Goal: Obtain resource: Download file/media

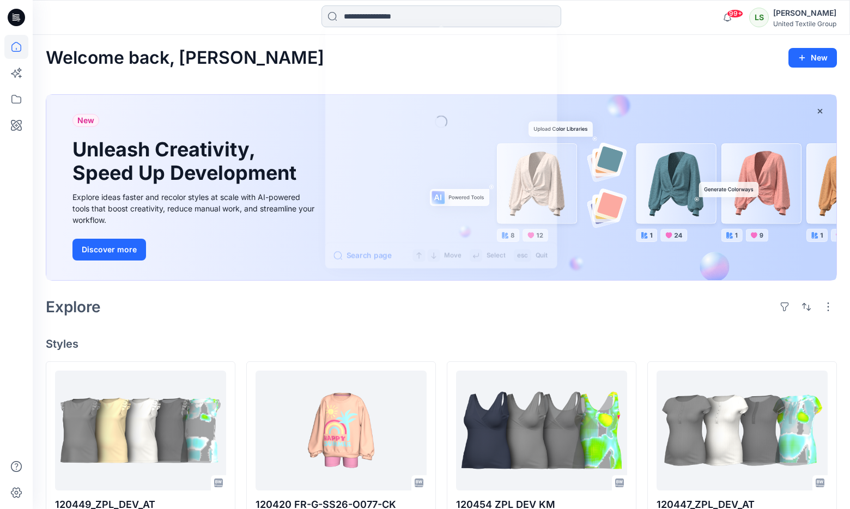
click at [387, 16] on input at bounding box center [442, 16] width 240 height 22
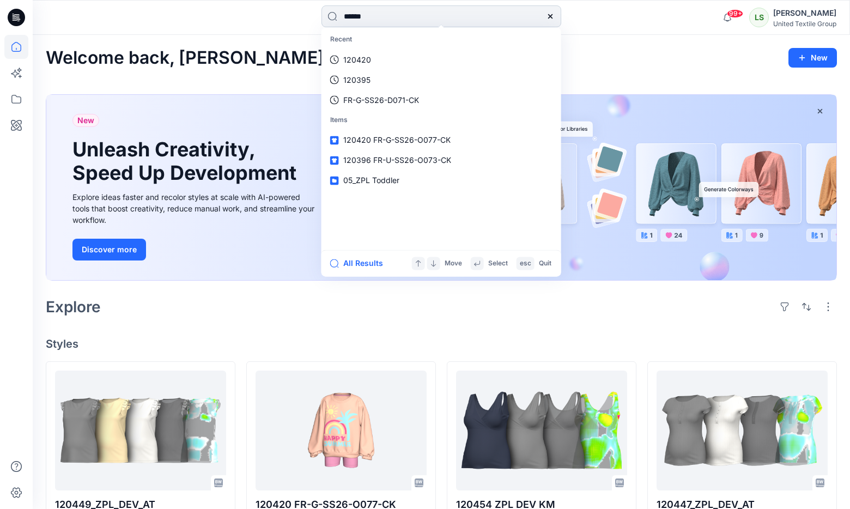
type input "******"
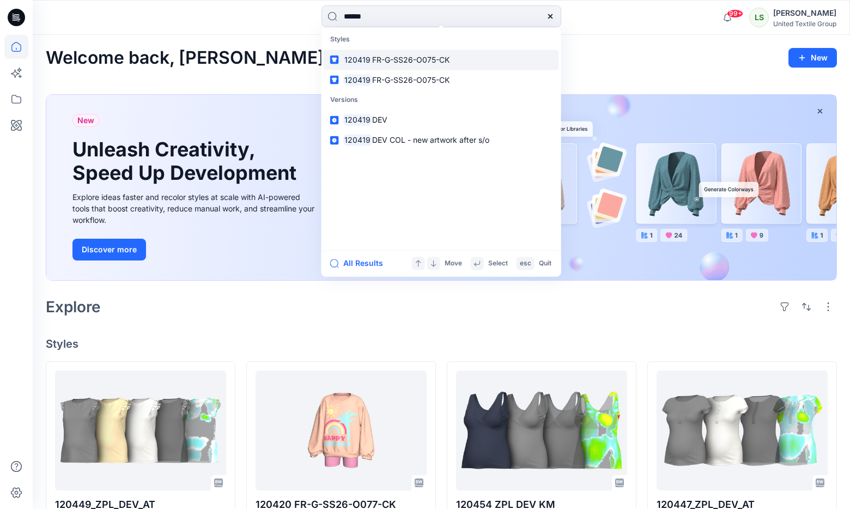
click at [410, 55] on span "FR-G-SS26-O075-CK" at bounding box center [410, 59] width 77 height 9
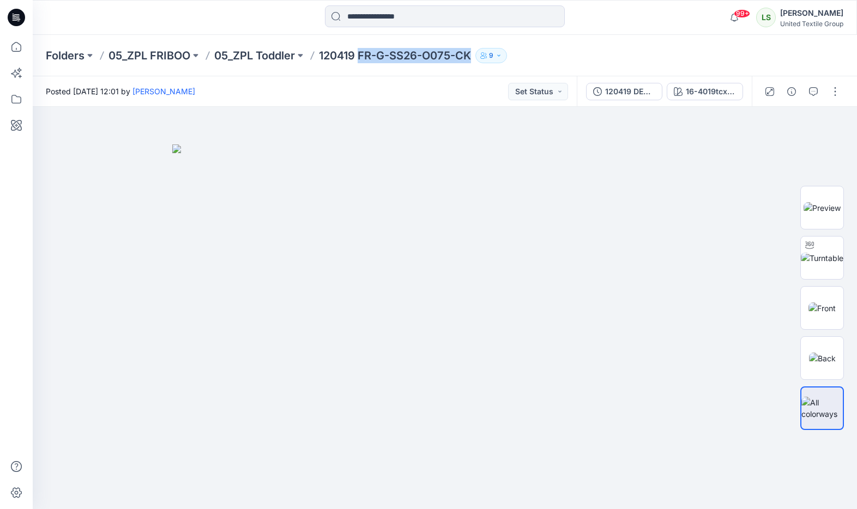
drag, startPoint x: 362, startPoint y: 54, endPoint x: 473, endPoint y: 61, distance: 111.4
click at [471, 61] on p "120419 FR-G-SS26-O075-CK" at bounding box center [395, 55] width 152 height 15
copy p "FR-G-SS26-O075-CK"
click at [22, 21] on icon at bounding box center [16, 17] width 17 height 17
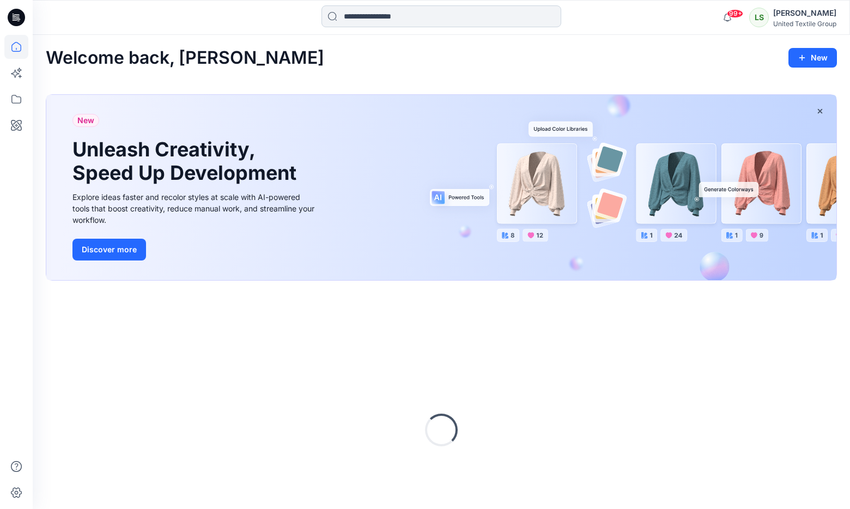
click at [392, 23] on input at bounding box center [442, 16] width 240 height 22
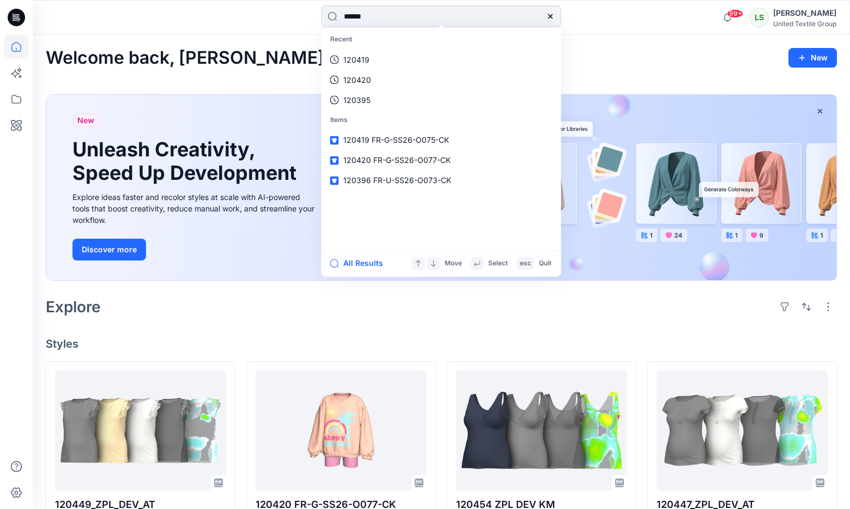
type input "******"
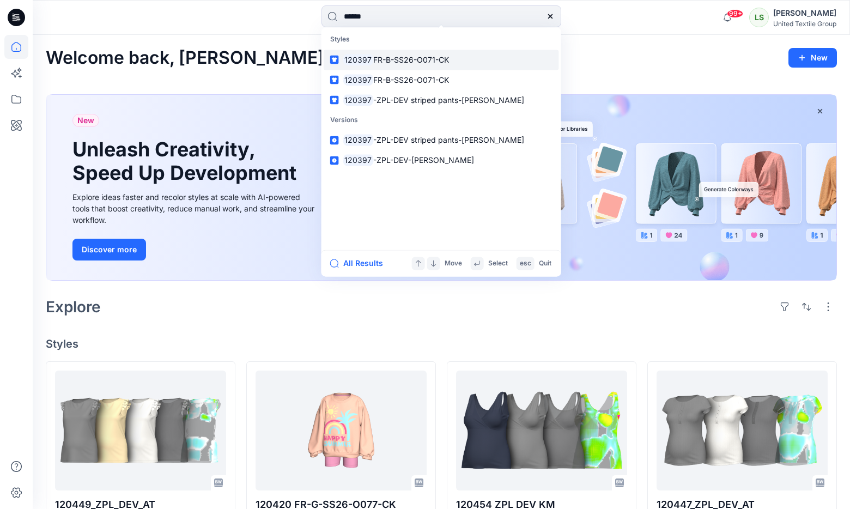
click at [394, 53] on link "120397 FR-B-SS26-O071-CK" at bounding box center [441, 60] width 235 height 20
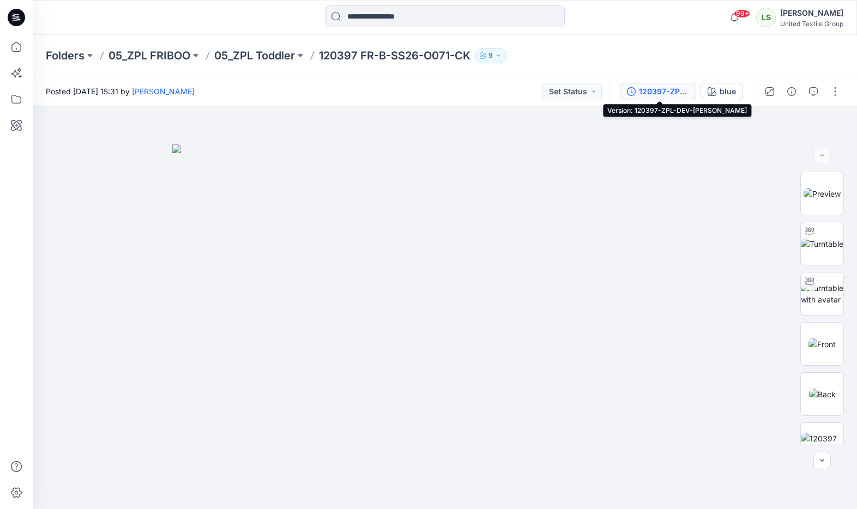
click at [667, 92] on div "120397-ZPL-DEV-[PERSON_NAME]" at bounding box center [664, 92] width 50 height 12
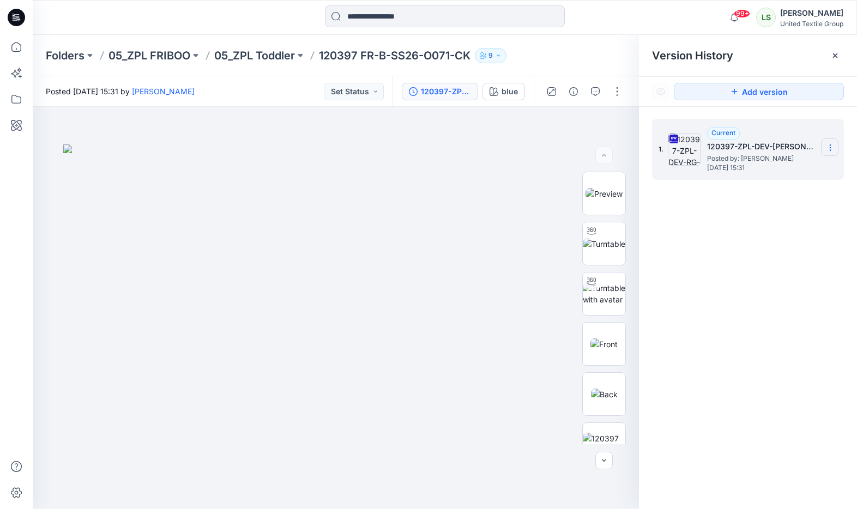
click at [832, 151] on icon at bounding box center [830, 147] width 9 height 9
click at [776, 176] on div "Download Source BW File" at bounding box center [772, 169] width 126 height 22
click at [300, 82] on div "Posted [DATE] 15:31 by [PERSON_NAME] Set Status" at bounding box center [213, 91] width 360 height 30
click at [589, 57] on div "Folders 05_ZPL FRIBOO 05_ZPL Toddler 120397 FR-B-SS26-O071-CK 9" at bounding box center [402, 55] width 713 height 15
click at [283, 57] on p "05_ZPL Toddler" at bounding box center [254, 55] width 81 height 15
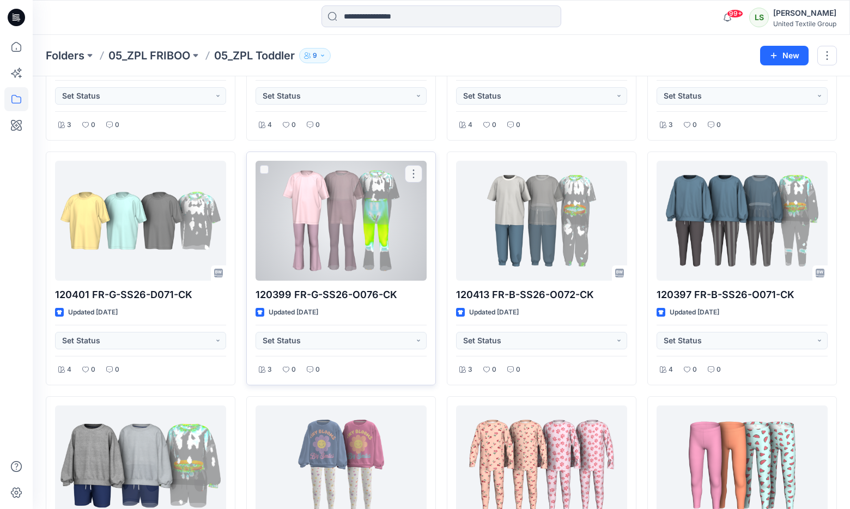
scroll to position [428, 0]
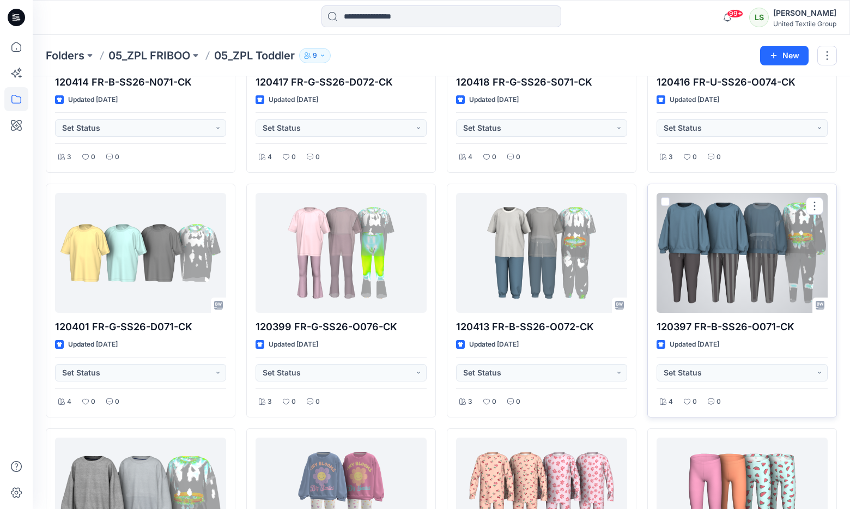
click at [697, 270] on div at bounding box center [742, 253] width 171 height 120
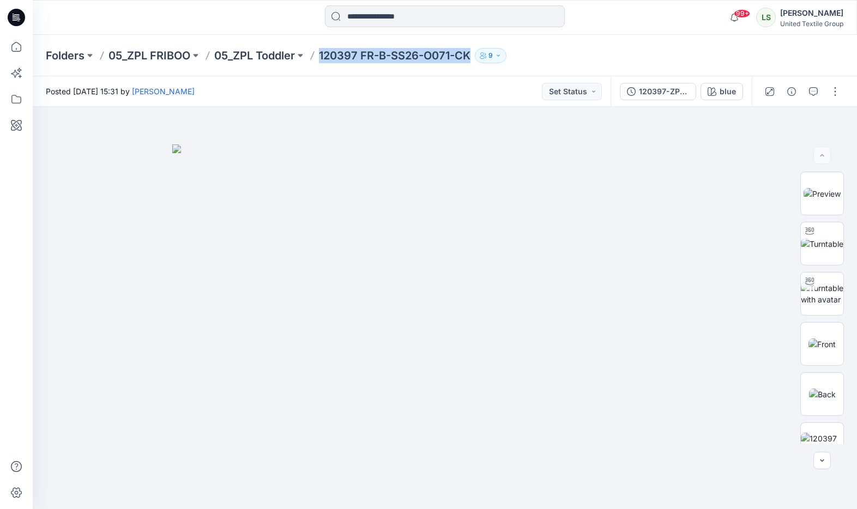
drag, startPoint x: 323, startPoint y: 55, endPoint x: 439, endPoint y: 62, distance: 116.9
click at [470, 58] on p "120397 FR-B-SS26-O071-CK" at bounding box center [395, 55] width 152 height 15
drag, startPoint x: 401, startPoint y: 72, endPoint x: 379, endPoint y: 61, distance: 24.1
click at [401, 72] on div "Folders 05_ZPL FRIBOO 05_ZPL Toddler 120397 FR-B-SS26-O071-CK 9" at bounding box center [445, 55] width 824 height 41
click at [371, 74] on div "Folders 05_ZPL FRIBOO 05_ZPL Toddler 120397 FR-B-SS26-O071-CK 9" at bounding box center [445, 55] width 824 height 41
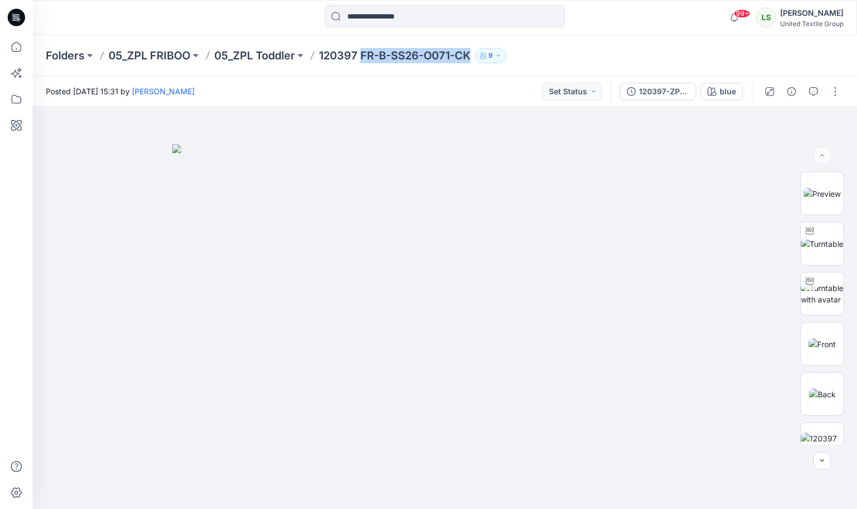
drag, startPoint x: 364, startPoint y: 54, endPoint x: 477, endPoint y: 56, distance: 112.8
click at [477, 56] on div "Folders 05_ZPL FRIBOO 05_ZPL Toddler 120397 FR-B-SS26-O071-CK 9" at bounding box center [402, 55] width 713 height 15
copy div "FR-B-SS26-O071-CK 9"
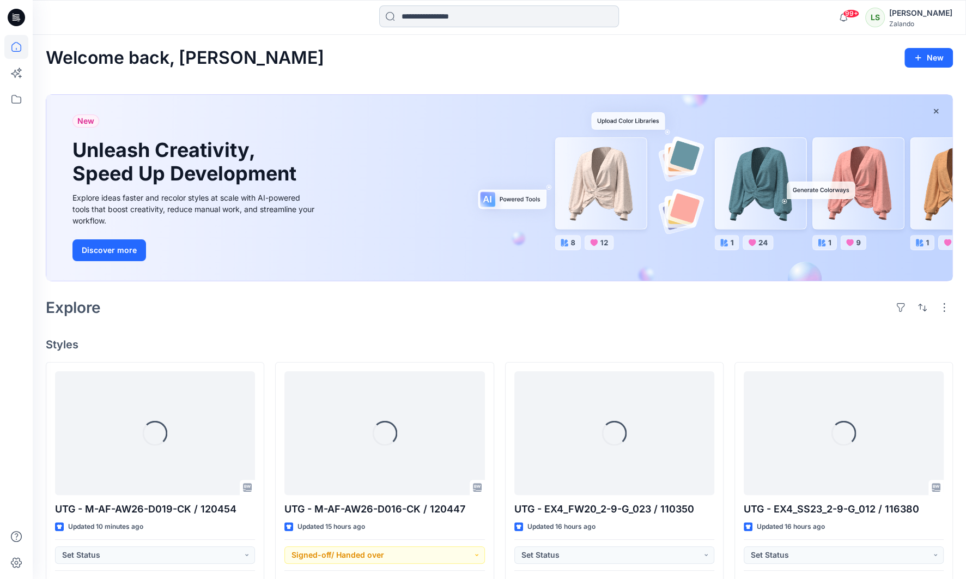
click at [410, 17] on input at bounding box center [499, 16] width 240 height 22
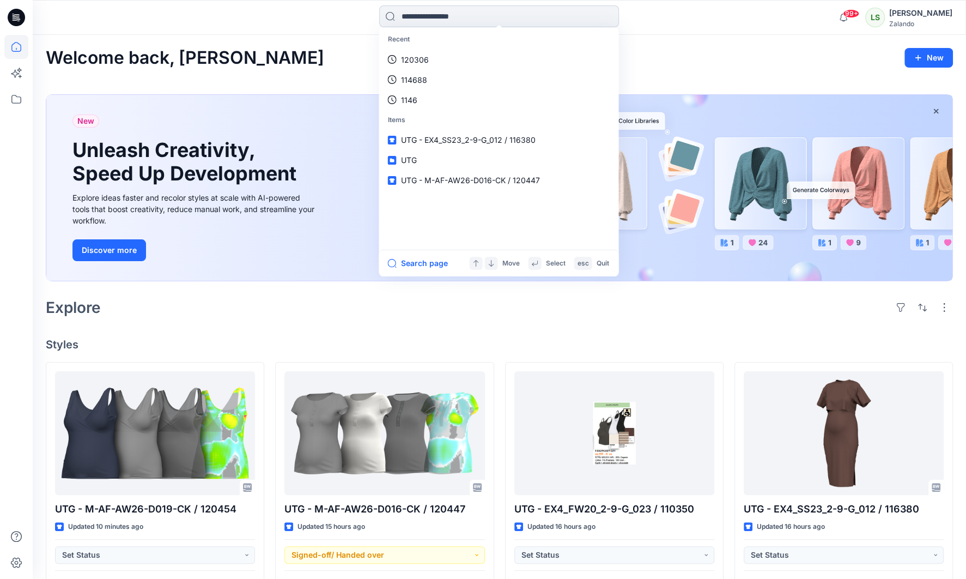
click at [463, 13] on input at bounding box center [499, 16] width 240 height 22
paste input "******"
type input "******"
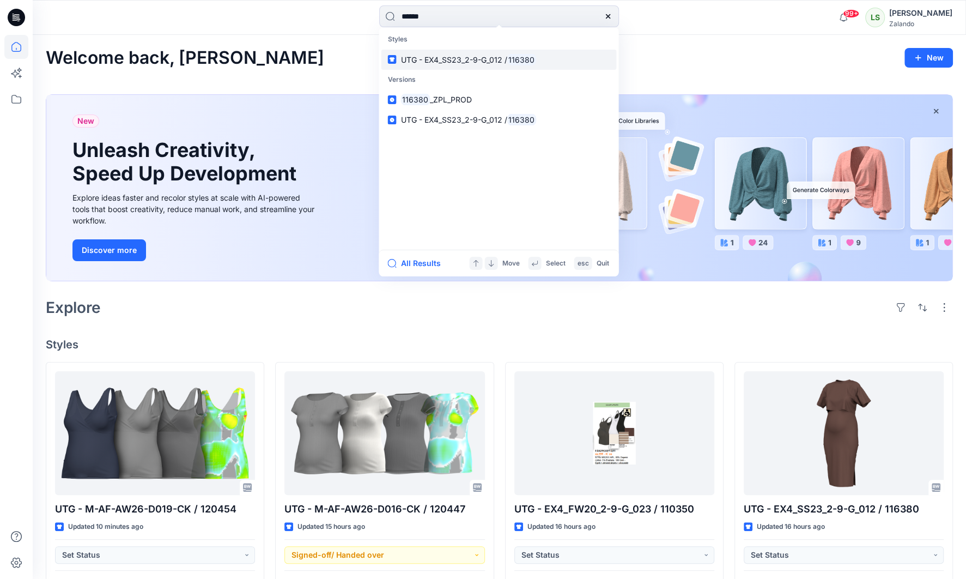
click at [484, 66] on link "UTG - EX4_SS23_2-9-G_012 / 116380" at bounding box center [498, 60] width 235 height 20
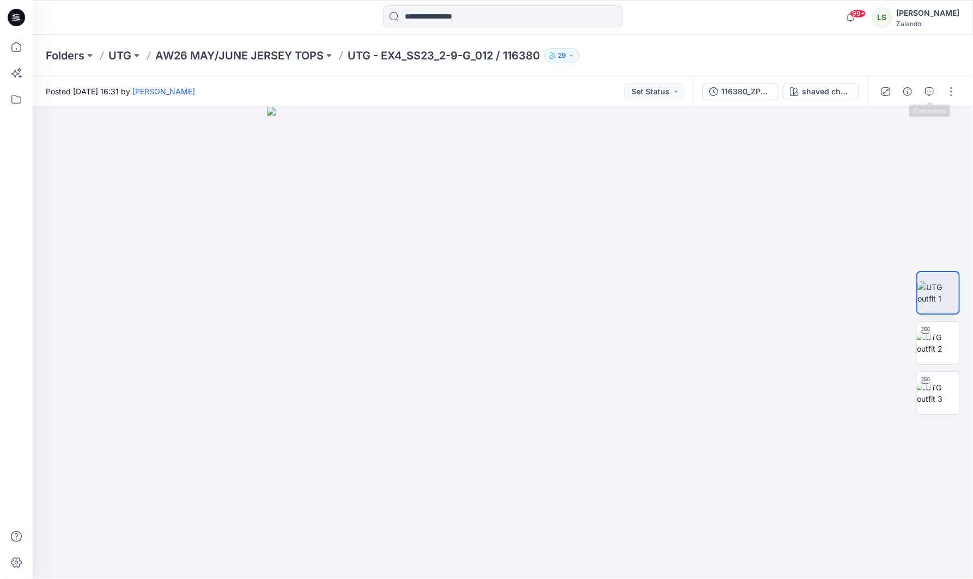
click at [935, 92] on button "button" at bounding box center [929, 91] width 17 height 17
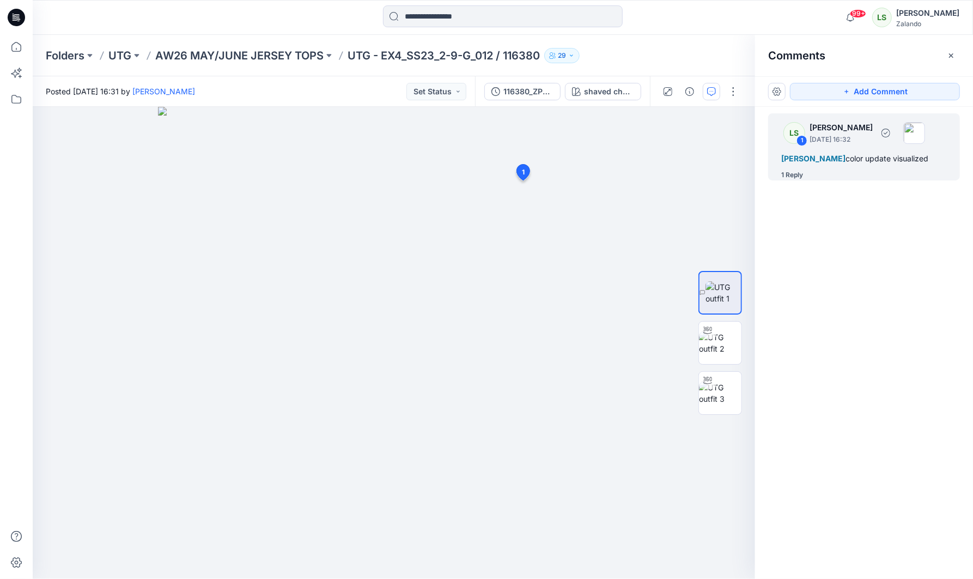
click at [800, 180] on div "1 Reply" at bounding box center [793, 175] width 22 height 11
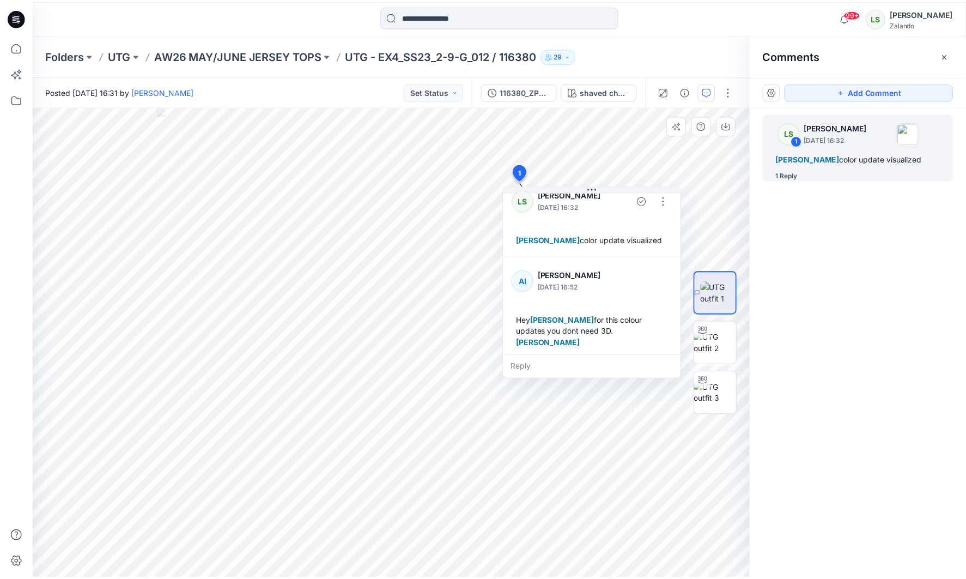
scroll to position [19, 0]
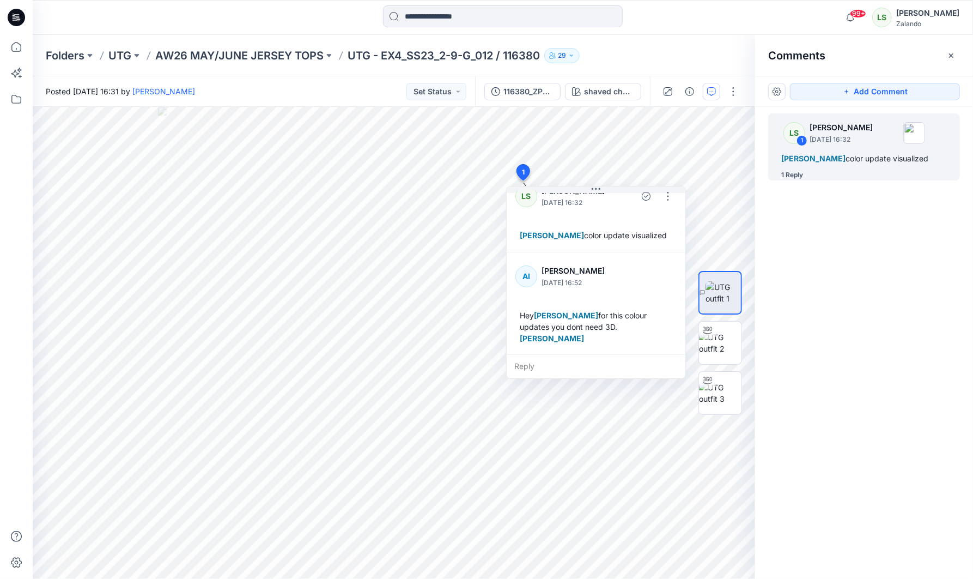
click at [391, 72] on div "Folders UTG AW26 MAY/JUNE JERSEY TOPS UTG - EX4_SS23_2-9-G_012 / 116380 29" at bounding box center [503, 55] width 941 height 41
click at [23, 16] on icon at bounding box center [16, 17] width 17 height 17
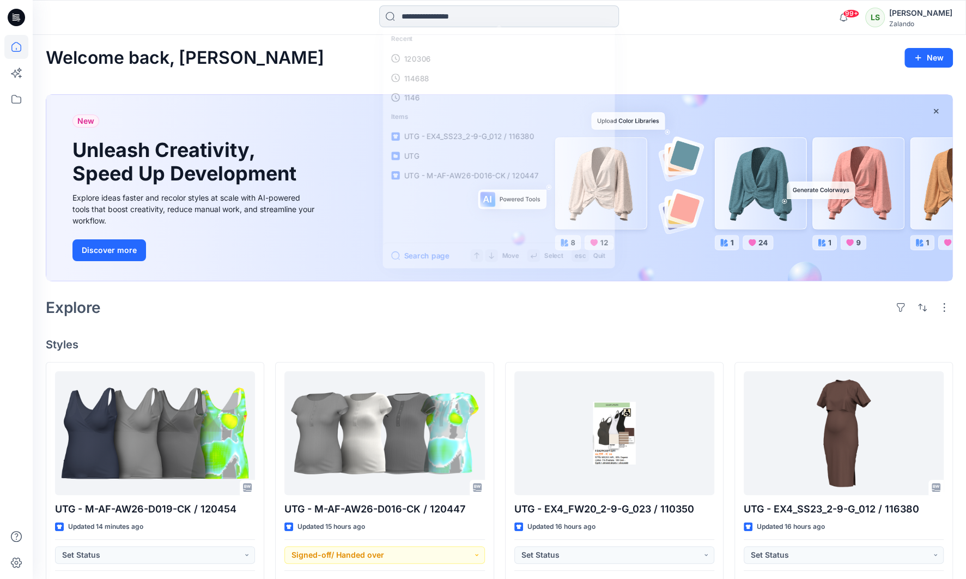
click at [440, 16] on input at bounding box center [499, 16] width 240 height 22
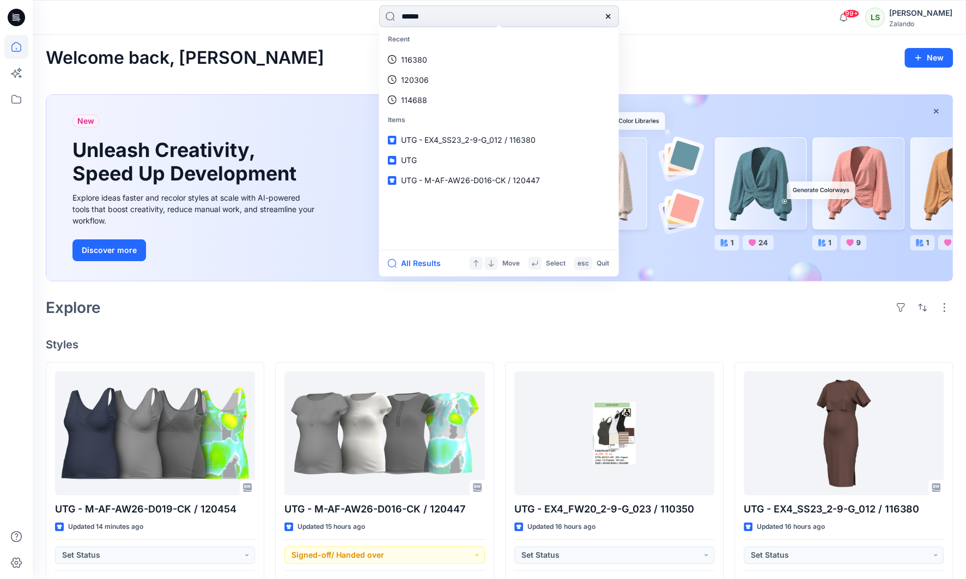
type input "******"
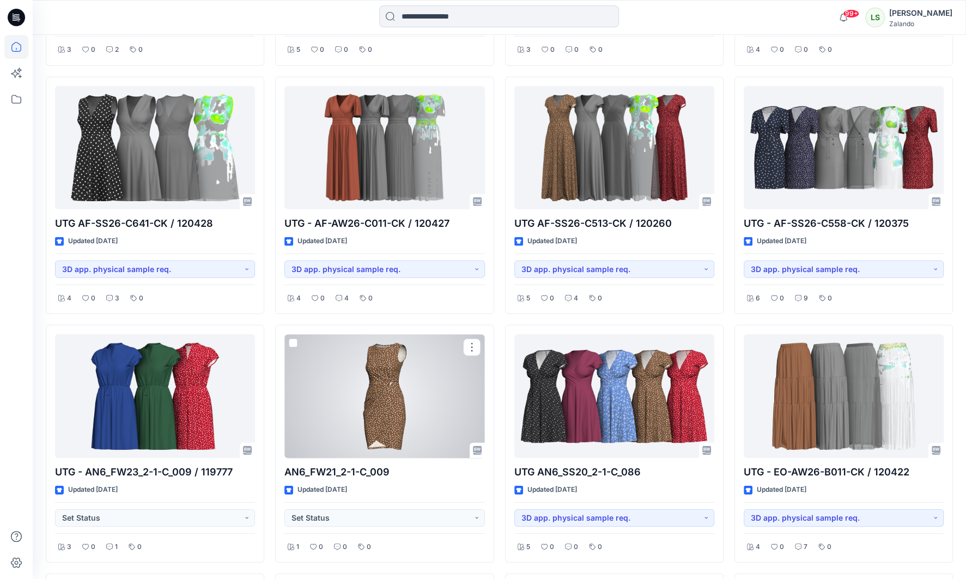
scroll to position [2754, 0]
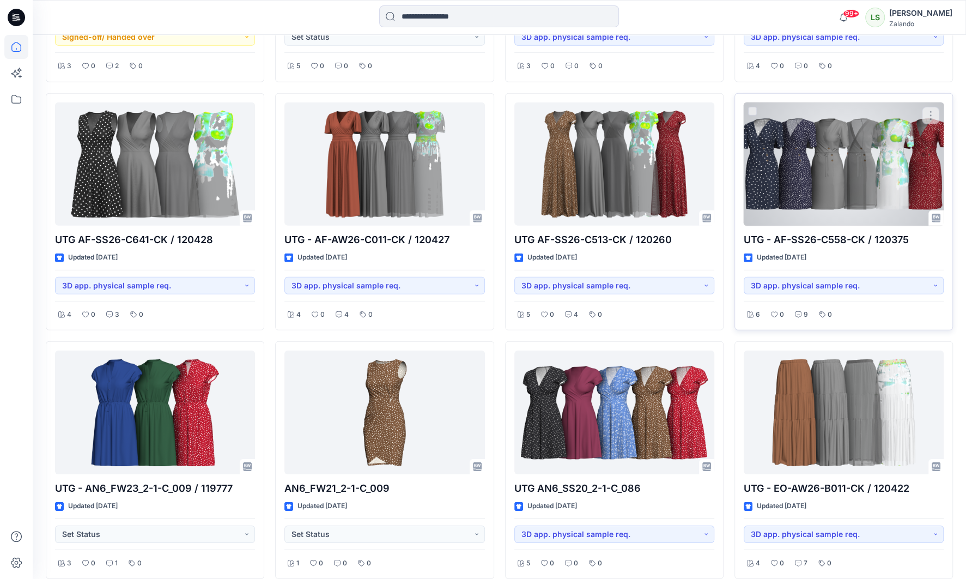
click at [867, 158] on div at bounding box center [844, 164] width 200 height 124
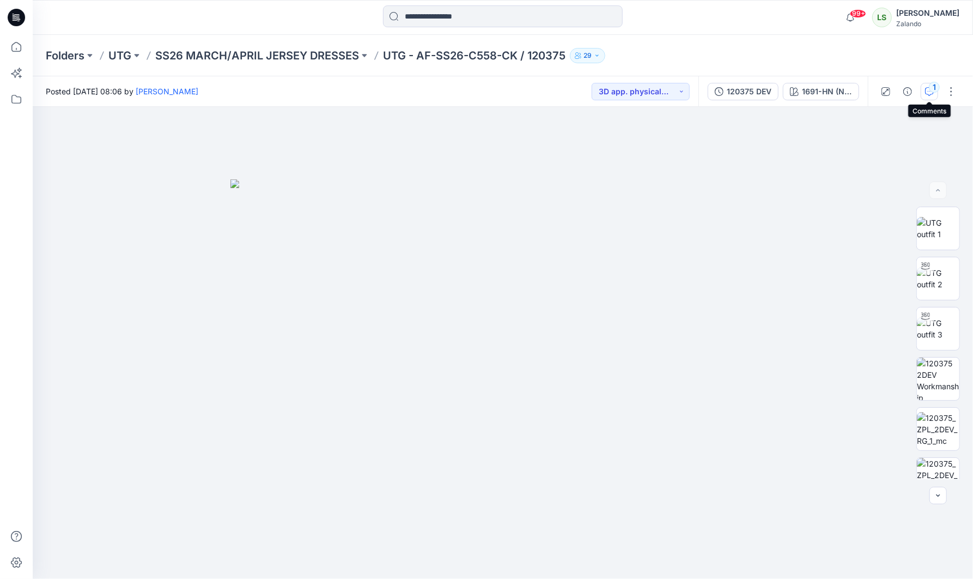
click at [933, 87] on div "1" at bounding box center [934, 87] width 11 height 11
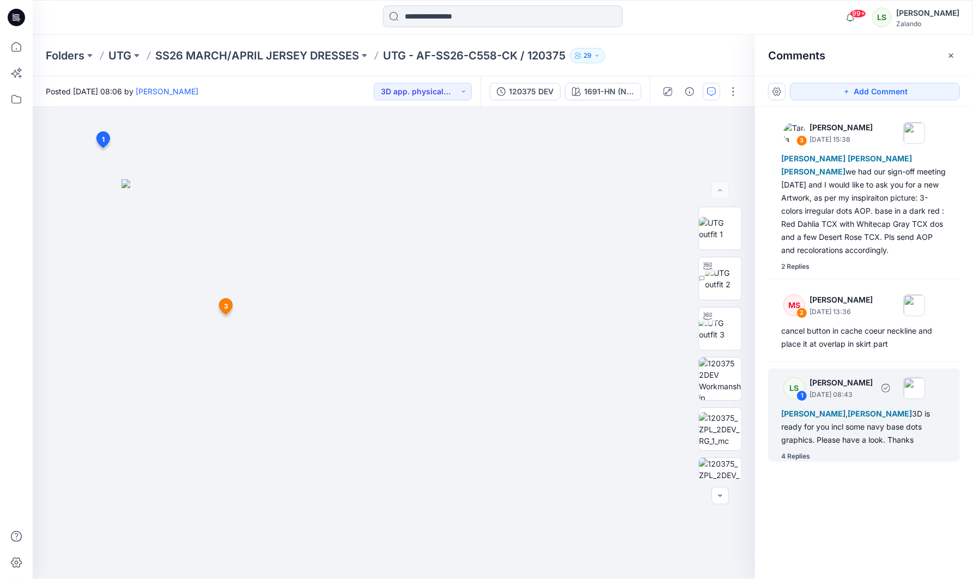
click at [798, 457] on div "4 Replies" at bounding box center [796, 456] width 29 height 11
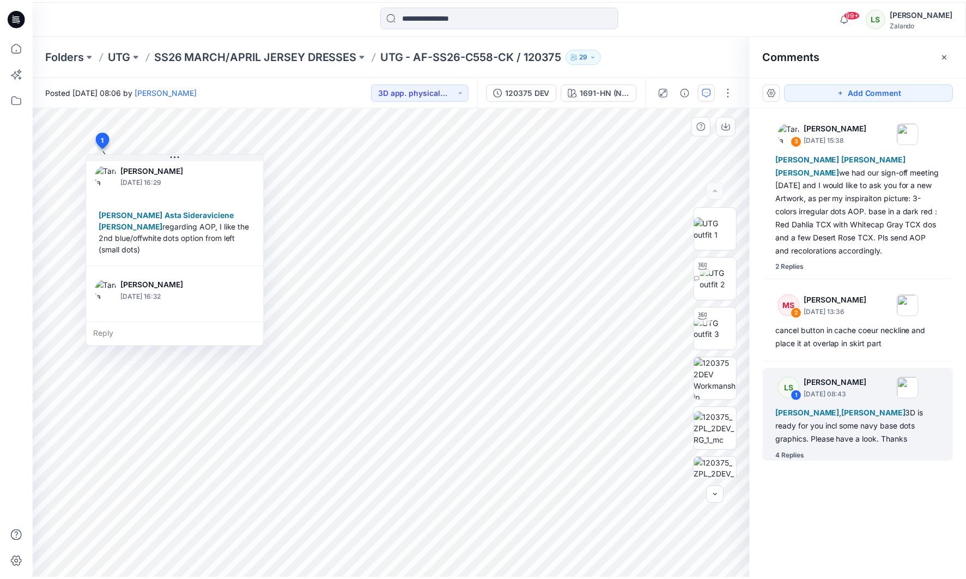
scroll to position [396, 0]
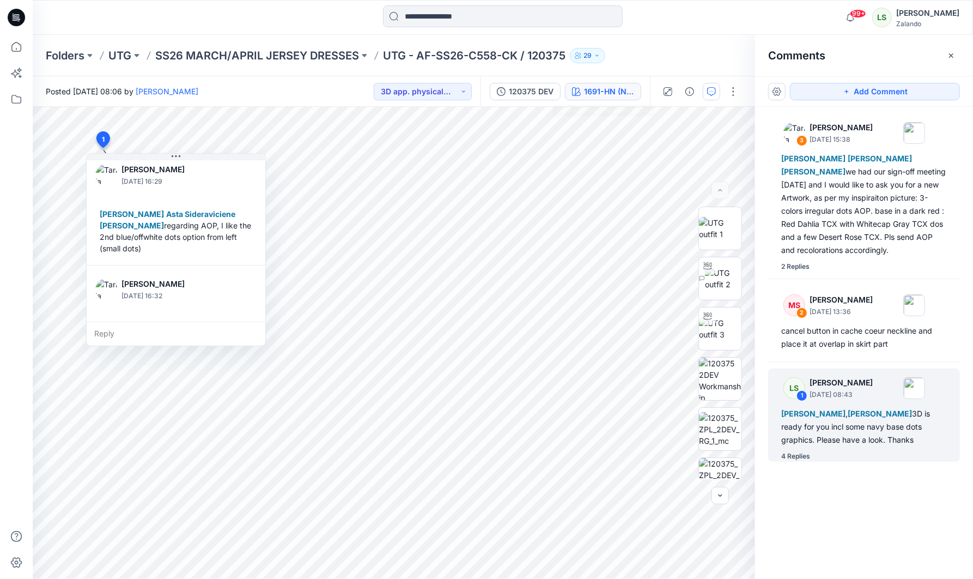
click at [593, 96] on div "1691-HN (Navy Blazer)" at bounding box center [609, 92] width 50 height 12
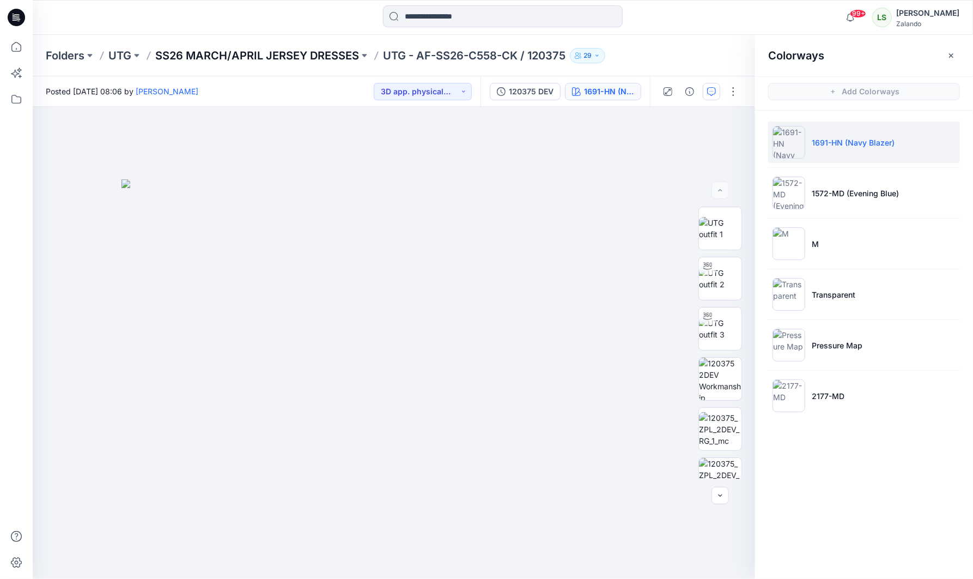
click at [271, 55] on p "SS26 MARCH/APRIL JERSEY DRESSES" at bounding box center [257, 55] width 204 height 15
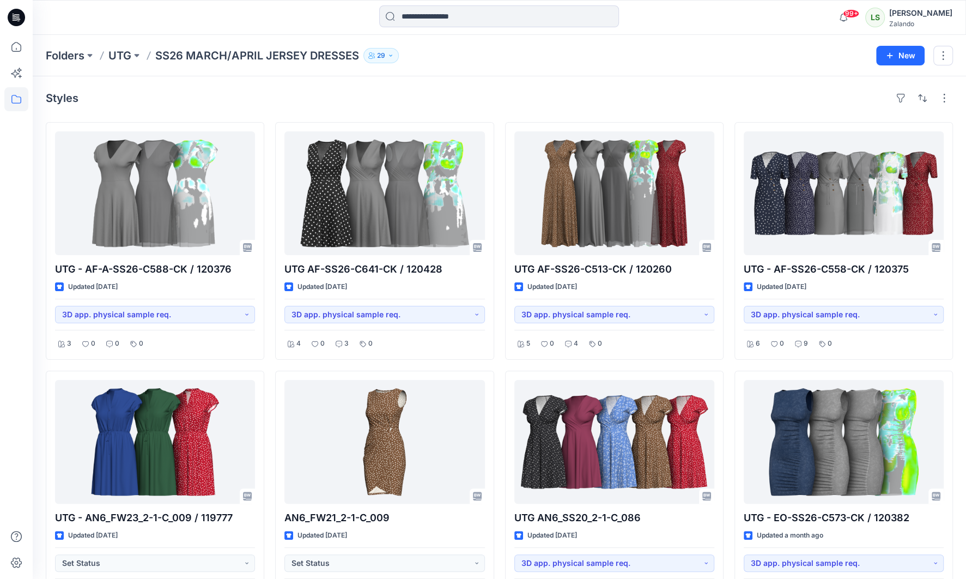
click at [17, 16] on icon at bounding box center [16, 17] width 17 height 17
